Goal: Task Accomplishment & Management: Use online tool/utility

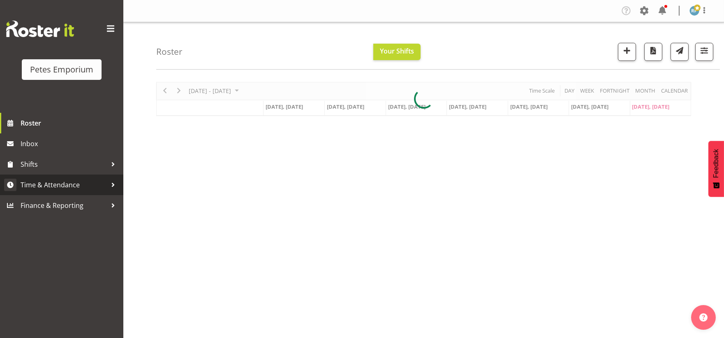
click at [46, 188] on span "Time & Attendance" at bounding box center [64, 185] width 86 height 12
click at [46, 190] on span "Time & Attendance" at bounding box center [64, 185] width 86 height 12
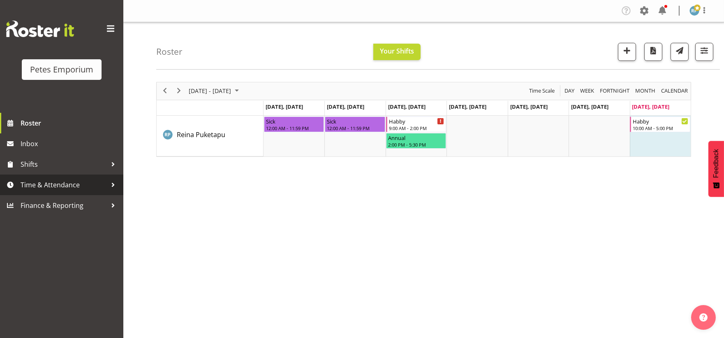
click at [83, 183] on span "Time & Attendance" at bounding box center [64, 185] width 86 height 12
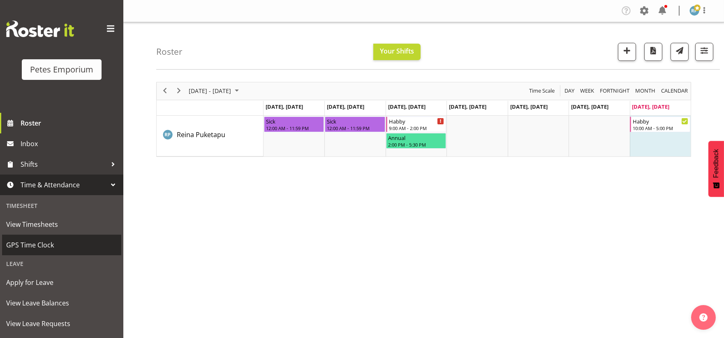
click at [45, 248] on span "GPS Time Clock" at bounding box center [61, 245] width 111 height 12
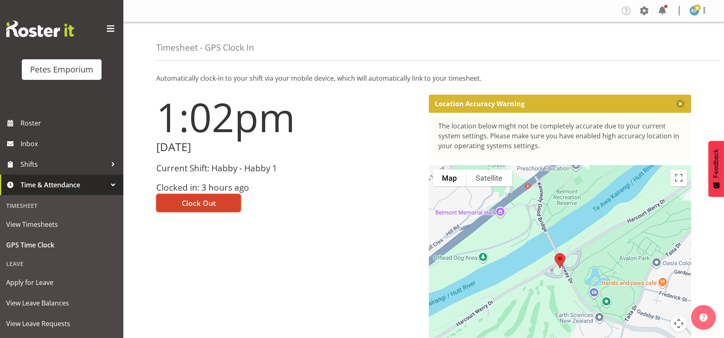
click at [215, 204] on span "Clock Out" at bounding box center [199, 202] width 34 height 11
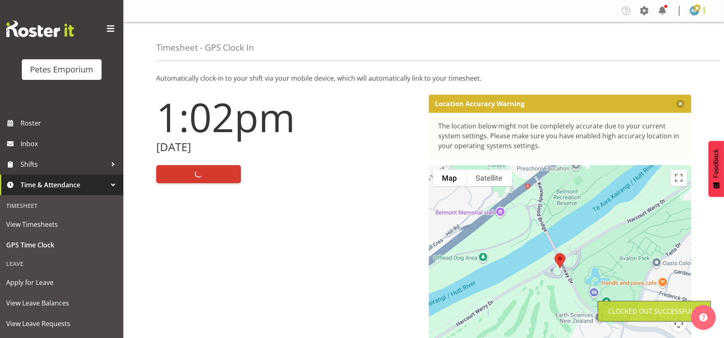
click at [708, 10] on span at bounding box center [705, 10] width 10 height 10
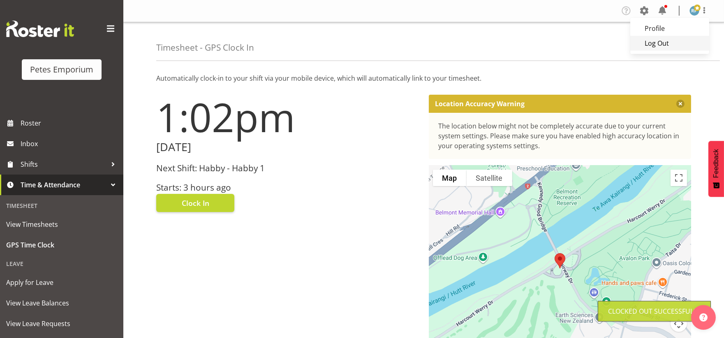
click at [666, 46] on link "Log Out" at bounding box center [670, 43] width 79 height 15
